Goal: Check status

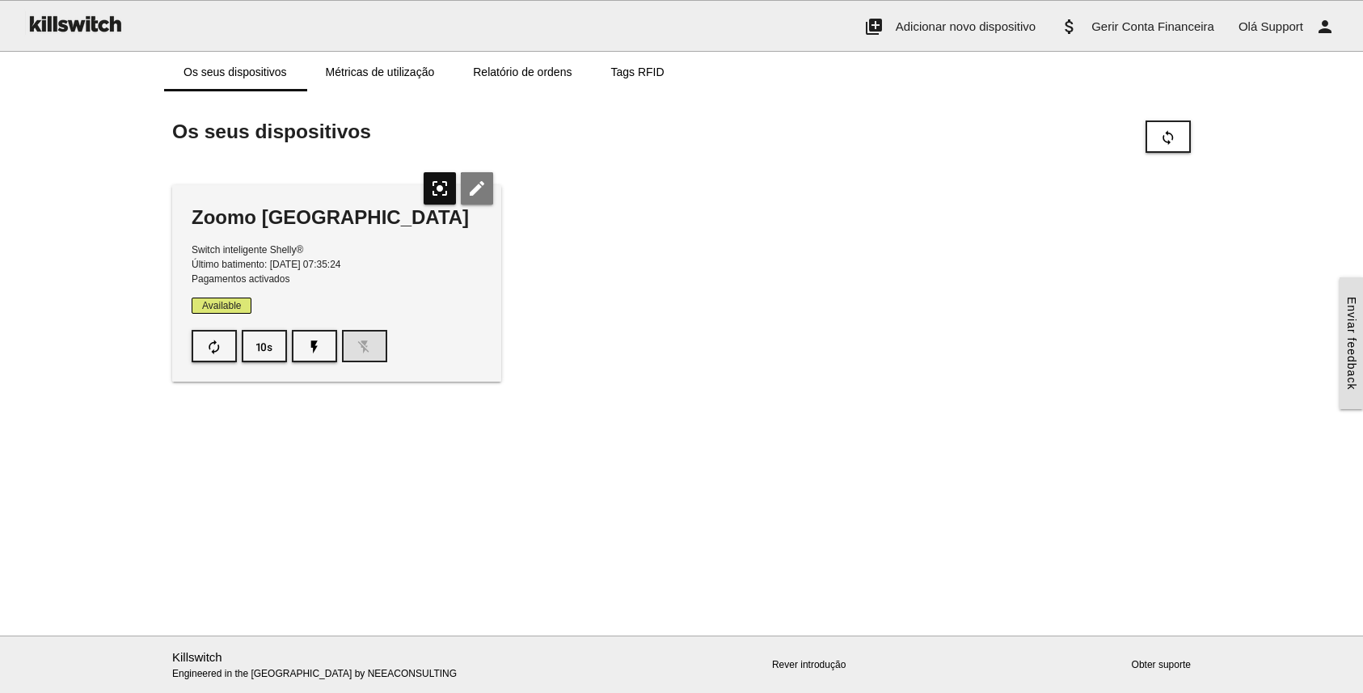
click at [488, 192] on icon "edit" at bounding box center [477, 188] width 32 height 32
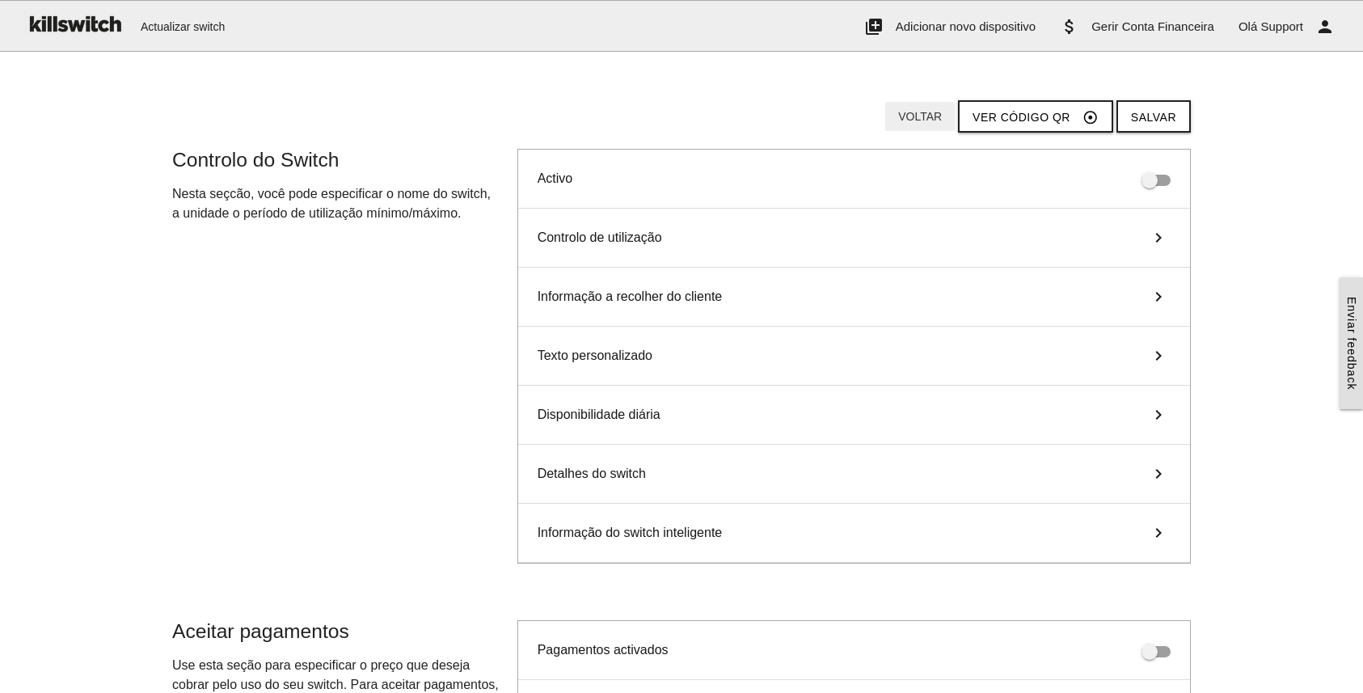
click at [923, 112] on button "Voltar" at bounding box center [921, 116] width 70 height 29
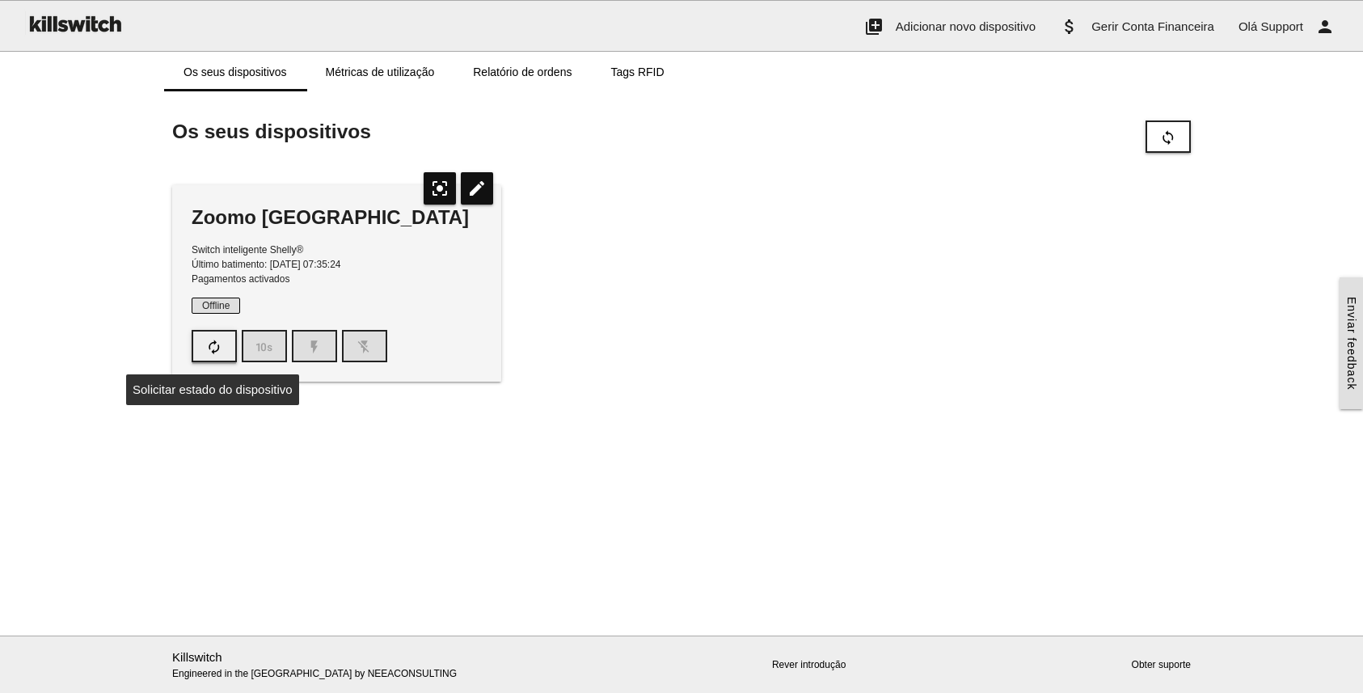
click at [213, 350] on icon "autorenew" at bounding box center [214, 347] width 16 height 31
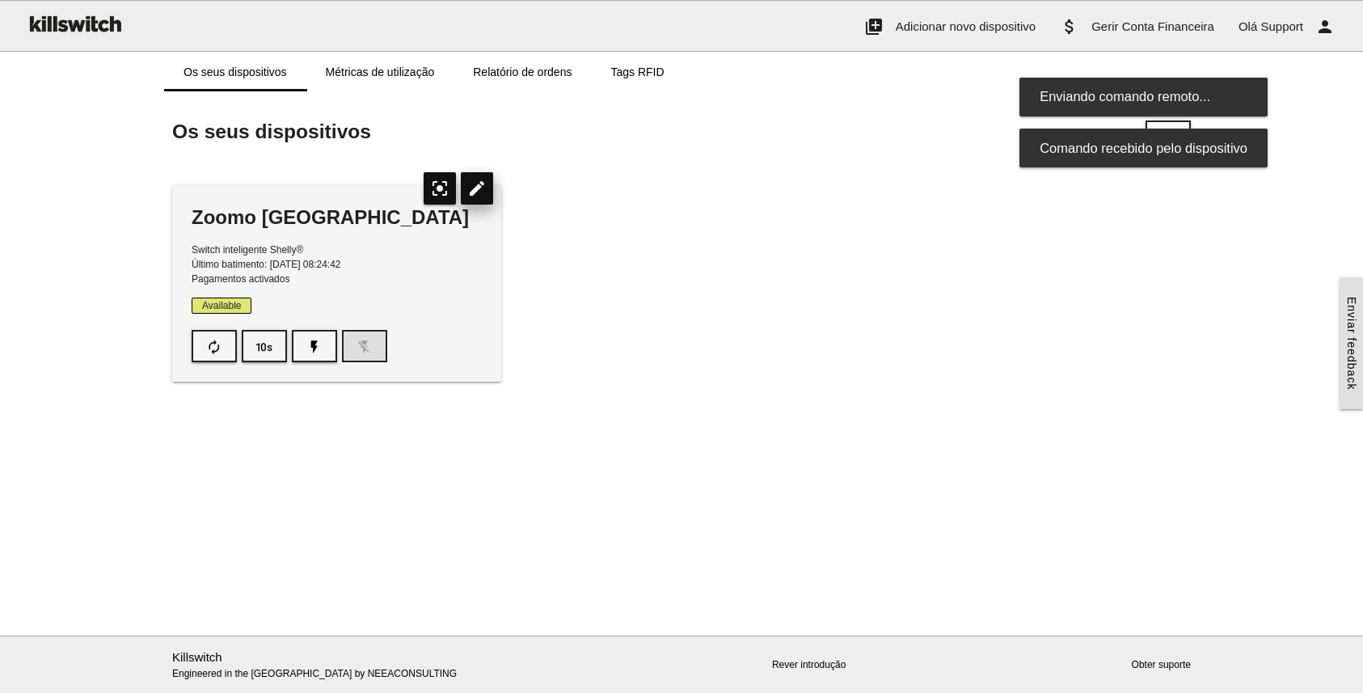
click at [486, 190] on icon "edit" at bounding box center [477, 188] width 32 height 32
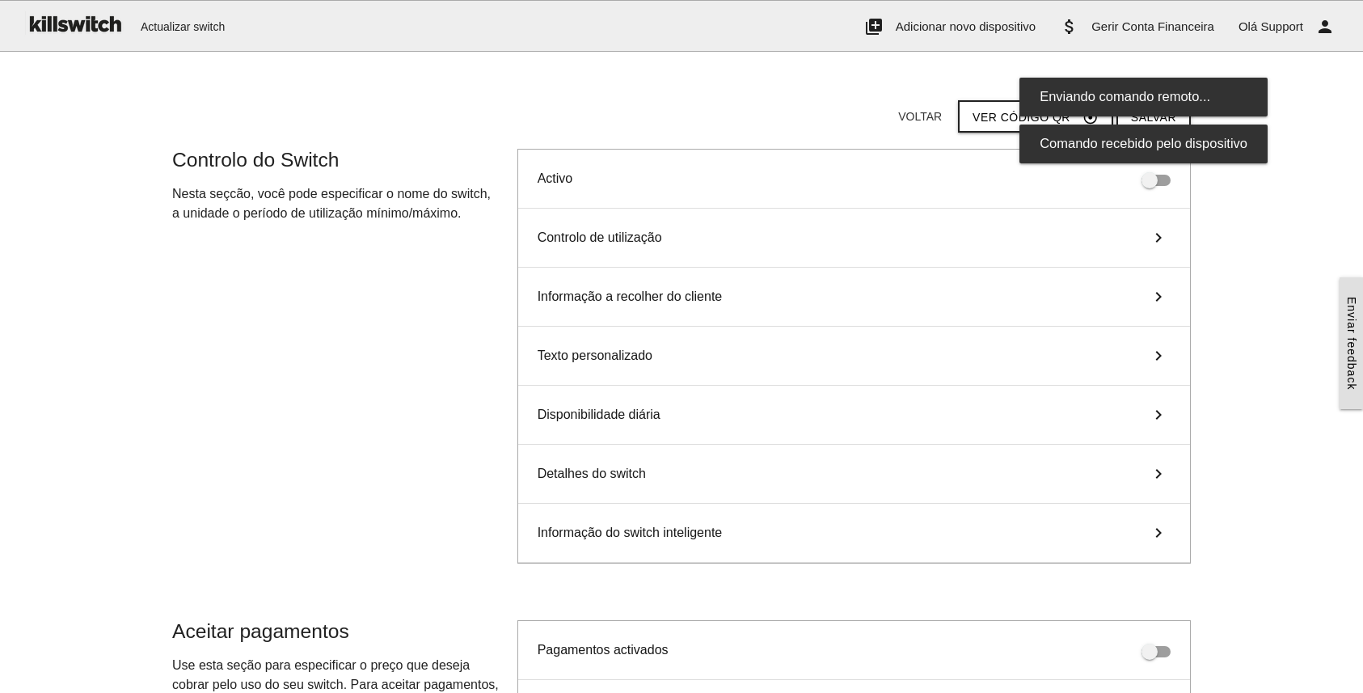
click at [747, 536] on div "Informação do switch inteligente keyboard_arrow_right" at bounding box center [854, 533] width 672 height 59
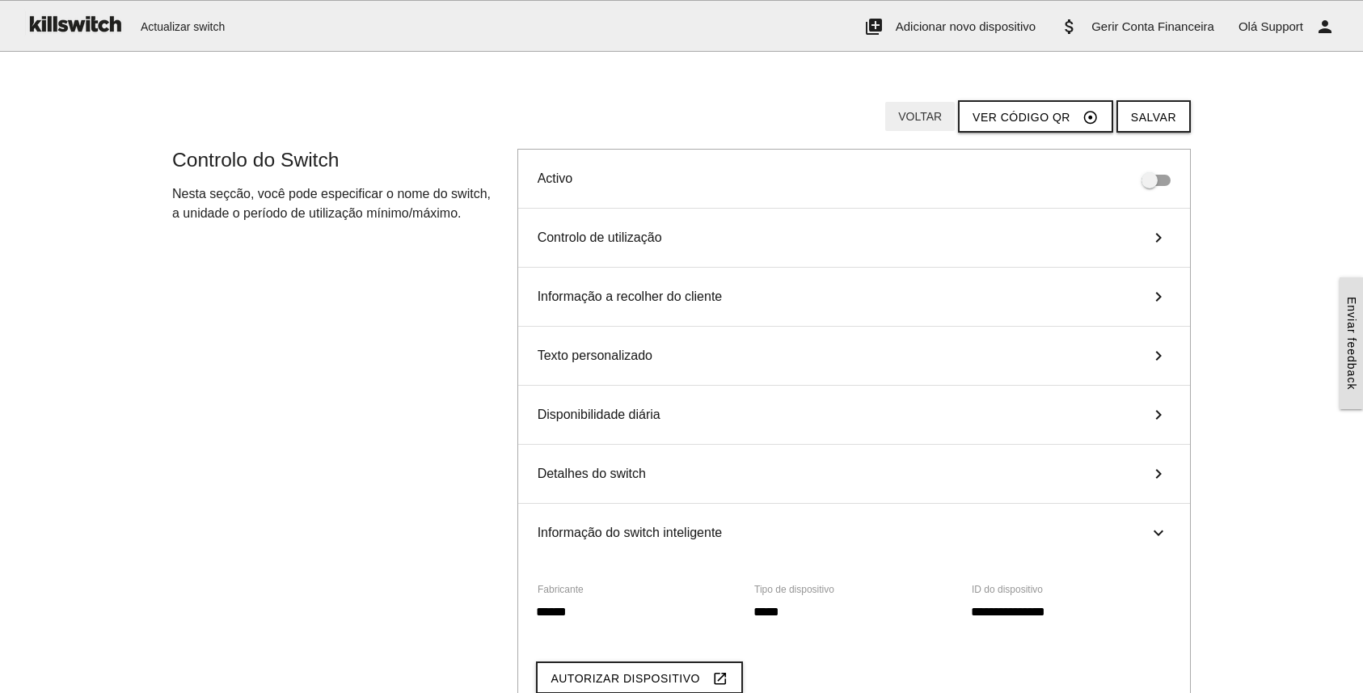
click at [919, 115] on button "Voltar" at bounding box center [921, 116] width 70 height 29
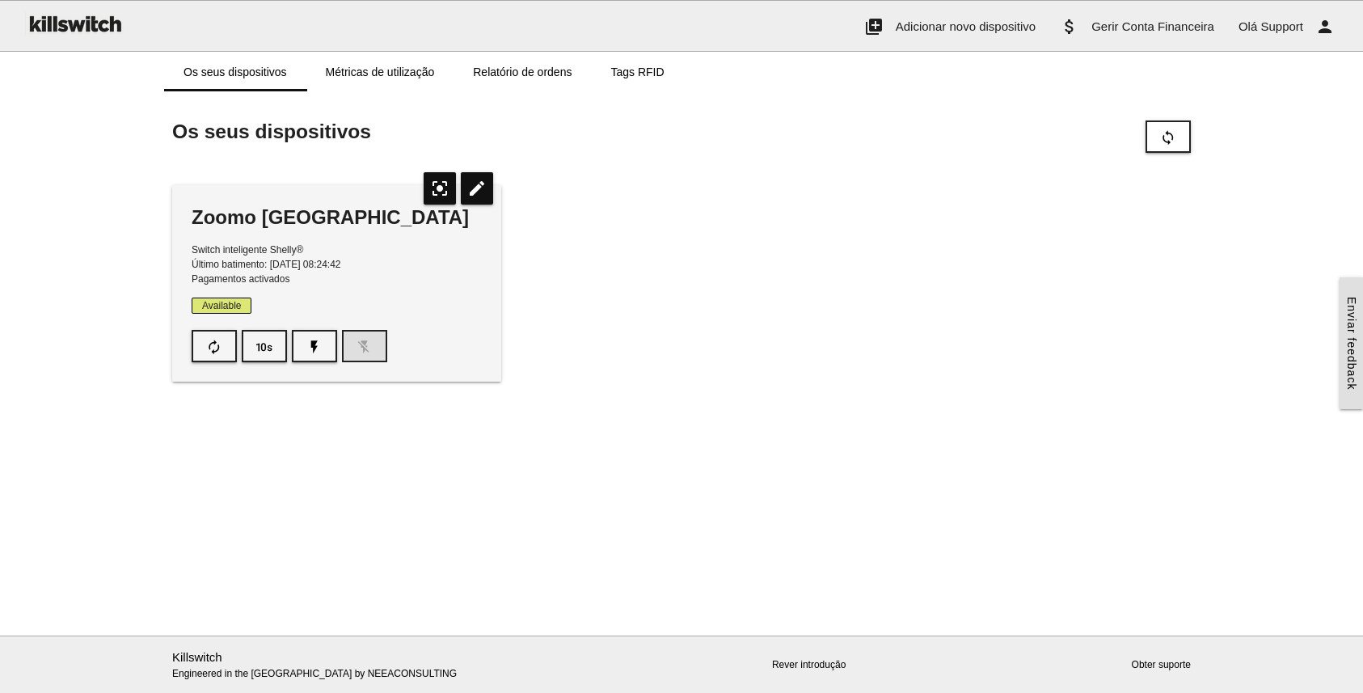
click at [699, 286] on div "Zoomo Druid Street Store Switch inteligente Shelly® Último batimento: [DATE] 08…" at bounding box center [681, 283] width 1035 height 229
